Goal: Navigation & Orientation: Find specific page/section

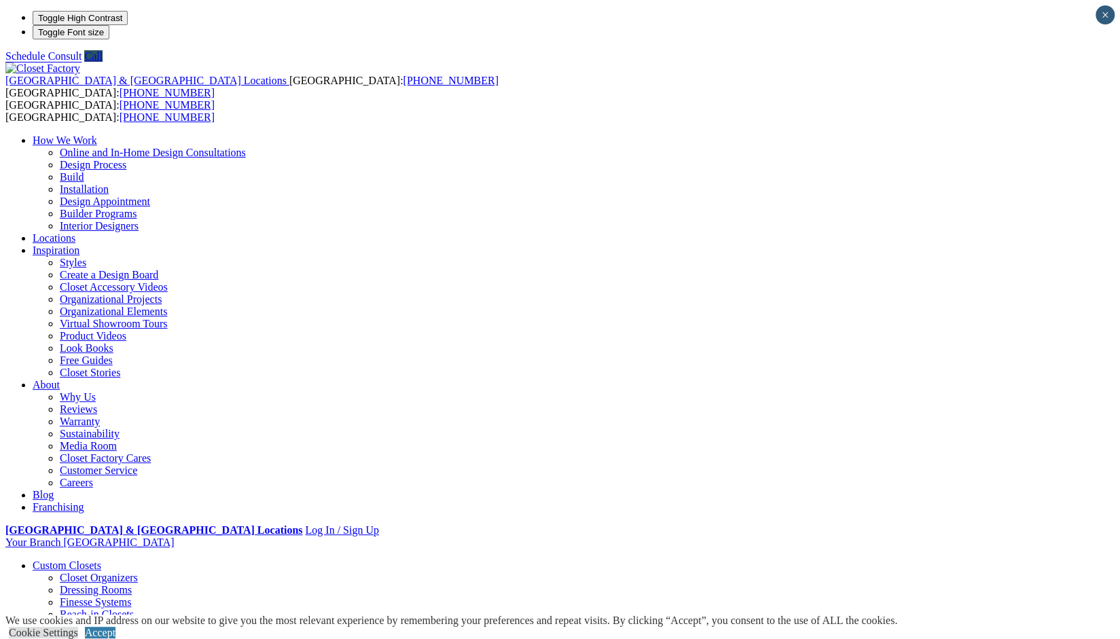
click at [67, 572] on link "Closet Organizers" at bounding box center [99, 578] width 78 height 12
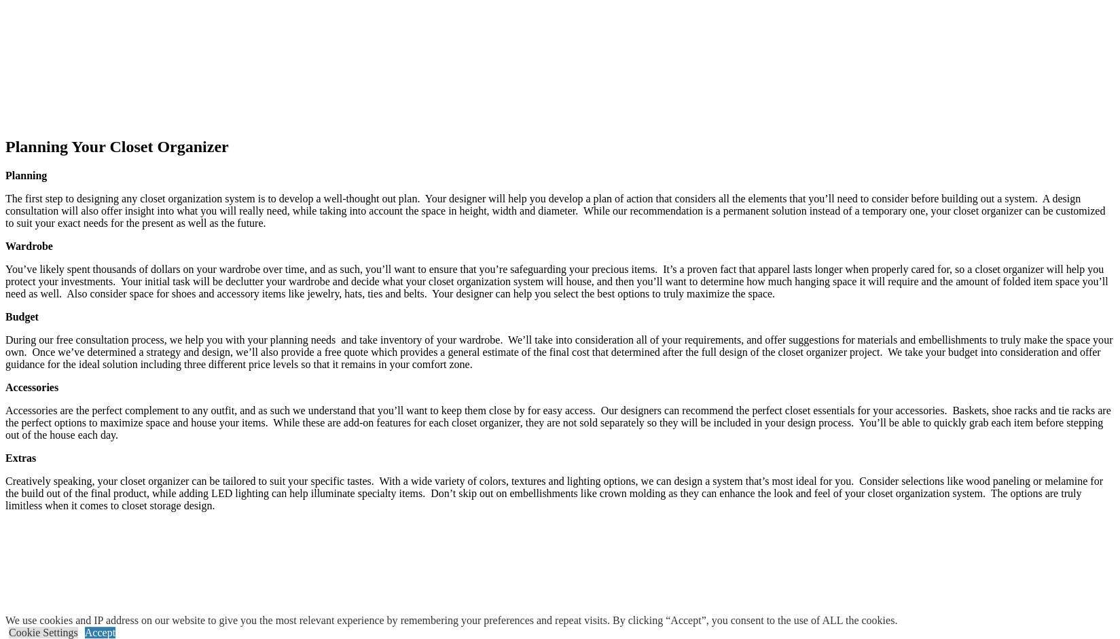
scroll to position [2120, 0]
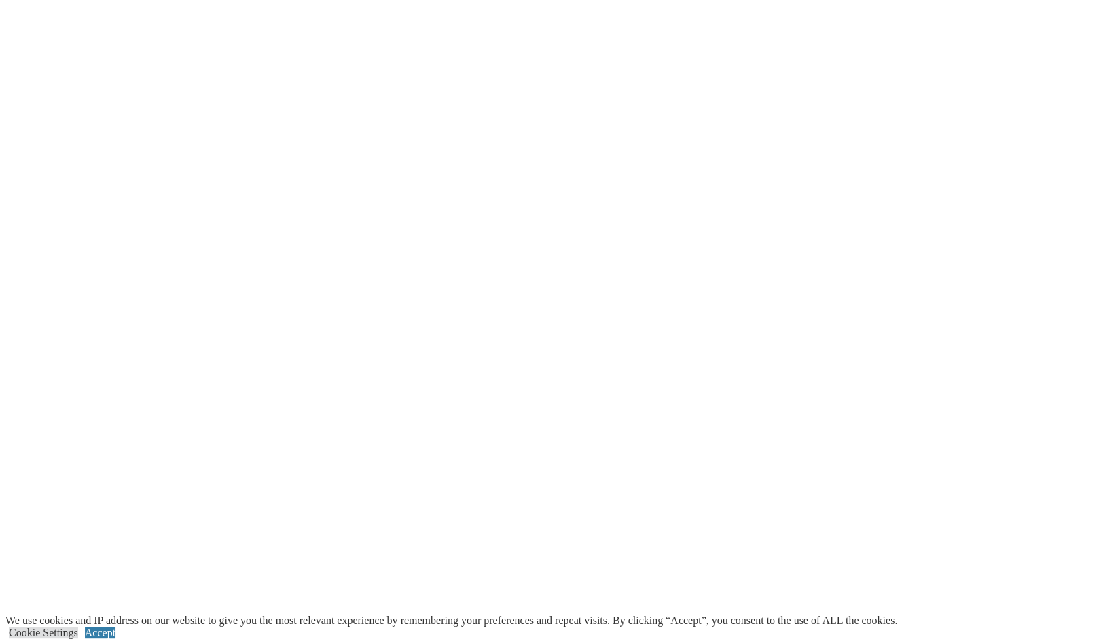
scroll to position [2777, 0]
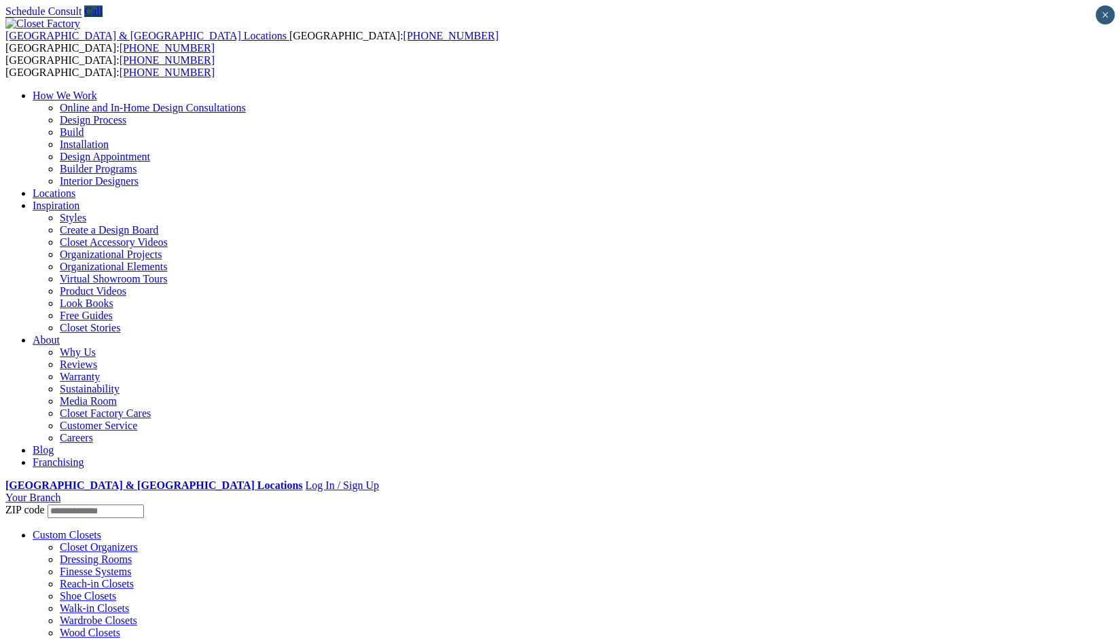
click at [73, 529] on link "Custom Closets" at bounding box center [67, 535] width 69 height 12
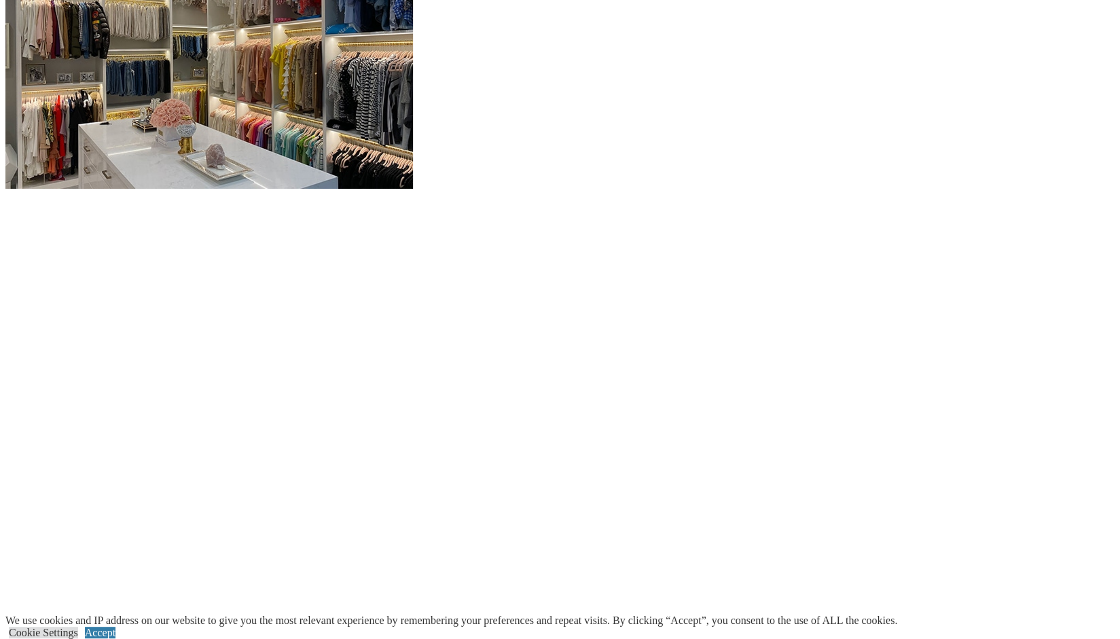
scroll to position [1378, 0]
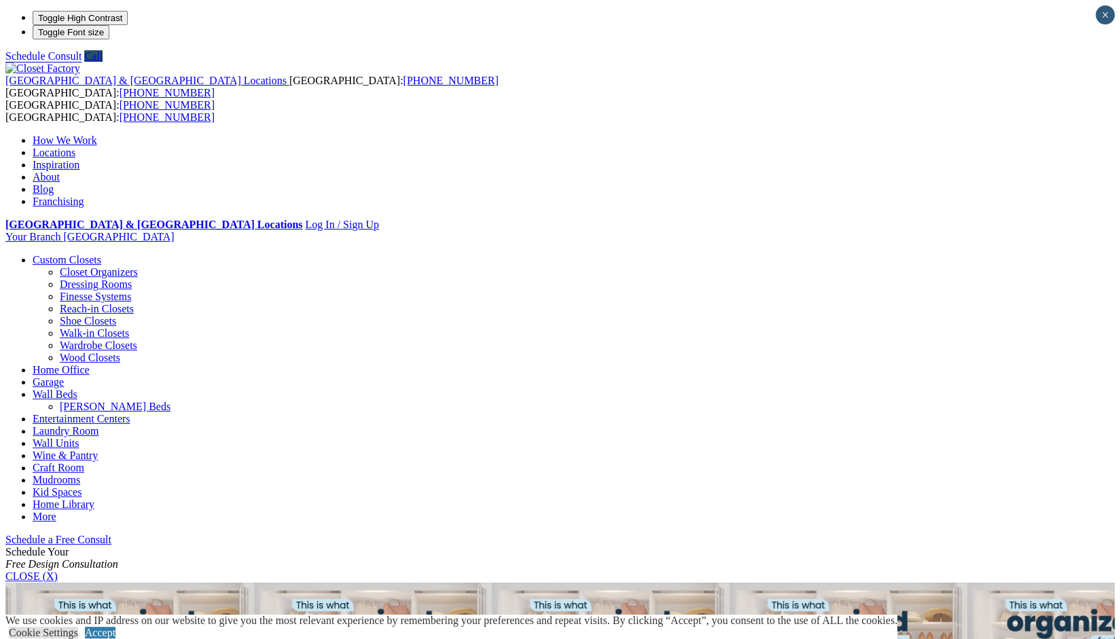
click at [76, 266] on link "Closet Organizers" at bounding box center [99, 272] width 78 height 12
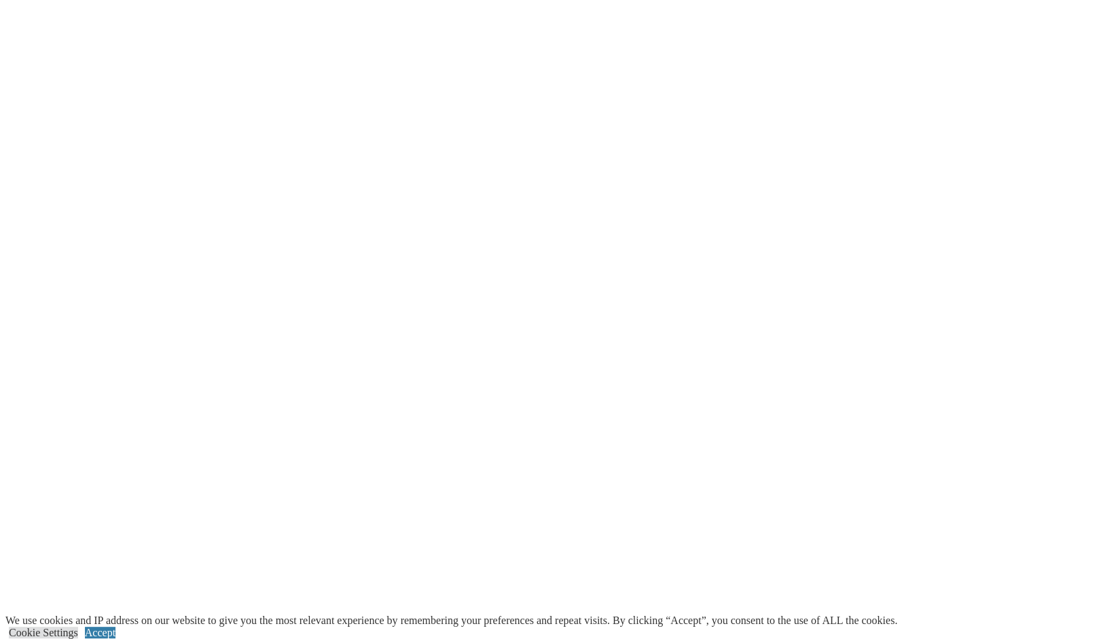
scroll to position [2603, 0]
